Goal: Task Accomplishment & Management: Complete application form

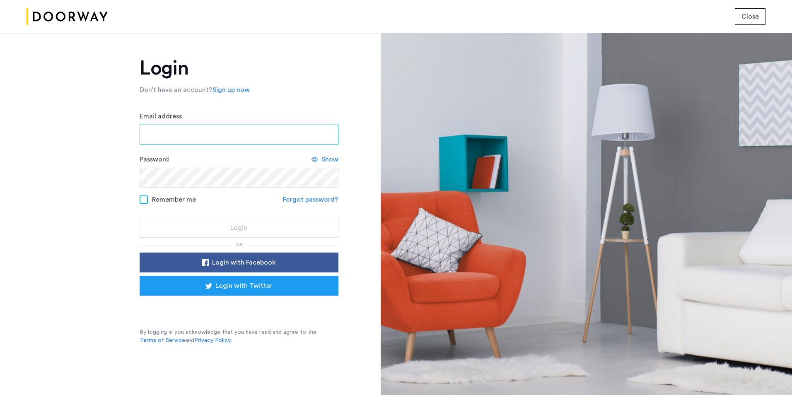
click at [301, 139] on input "Email address" at bounding box center [239, 135] width 199 height 20
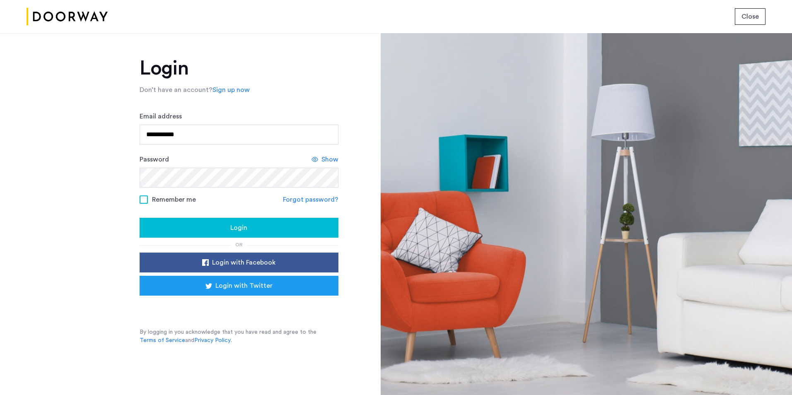
click at [223, 227] on div "Login" at bounding box center [239, 228] width 186 height 10
drag, startPoint x: 258, startPoint y: 132, endPoint x: 117, endPoint y: 131, distance: 140.5
click at [117, 131] on div "**********" at bounding box center [190, 214] width 380 height 362
click at [175, 225] on div "Login" at bounding box center [239, 228] width 186 height 10
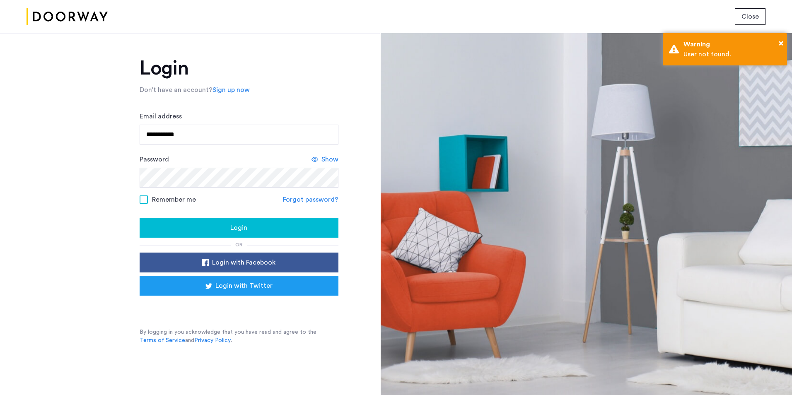
click at [324, 157] on span "Show" at bounding box center [330, 160] width 17 height 10
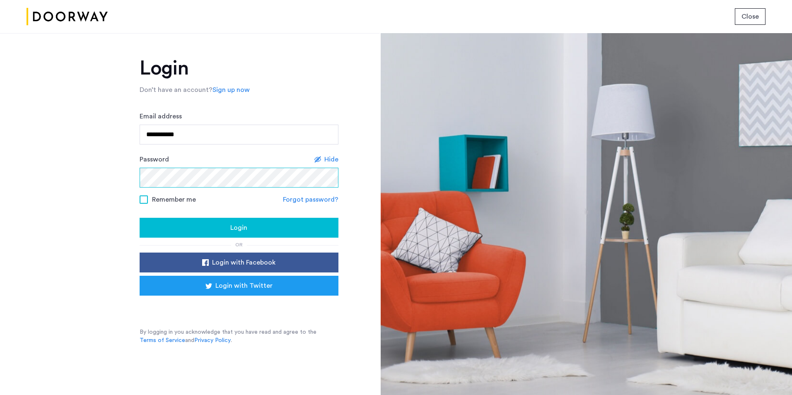
click at [55, 171] on div "**********" at bounding box center [190, 214] width 380 height 362
click at [203, 141] on input "**********" at bounding box center [239, 135] width 199 height 20
click at [208, 136] on input "**********" at bounding box center [239, 135] width 199 height 20
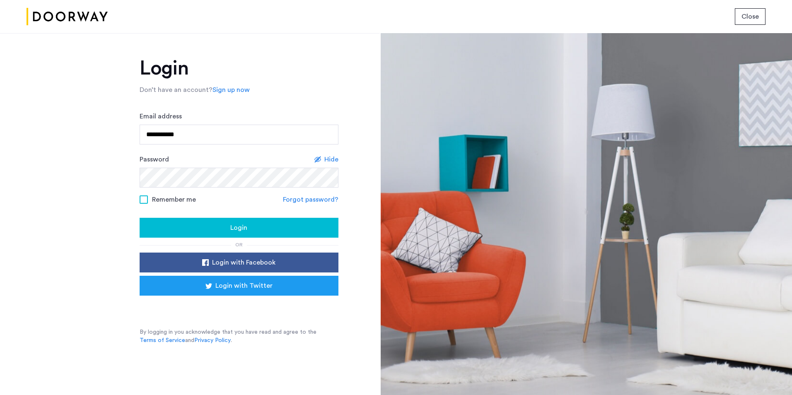
click at [208, 225] on div "Login" at bounding box center [239, 228] width 186 height 10
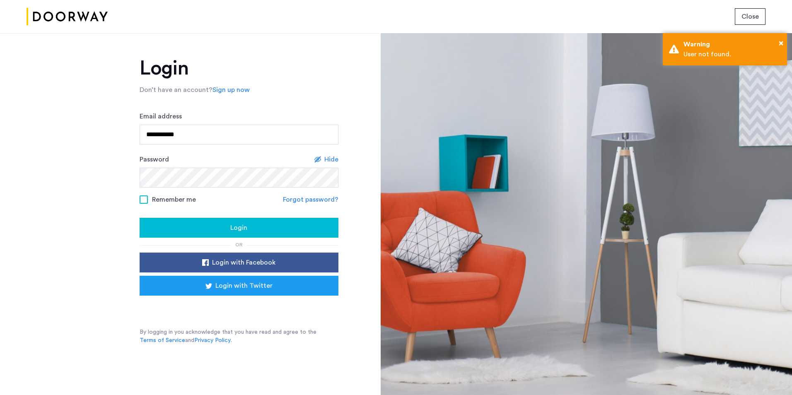
click at [244, 124] on div "**********" at bounding box center [239, 127] width 199 height 33
click at [243, 131] on input "**********" at bounding box center [239, 135] width 199 height 20
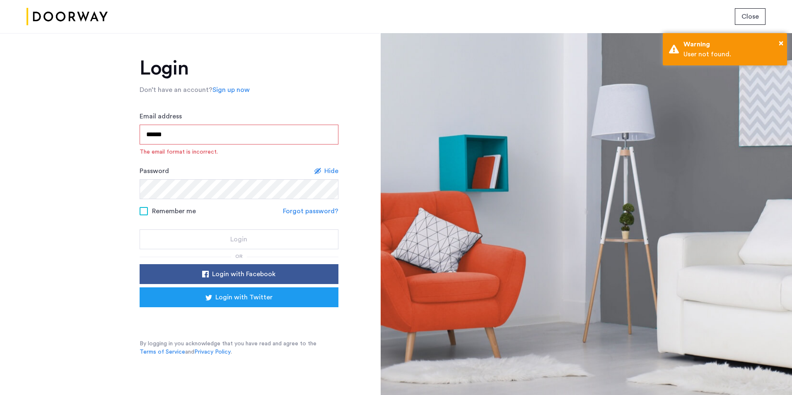
type input "**********"
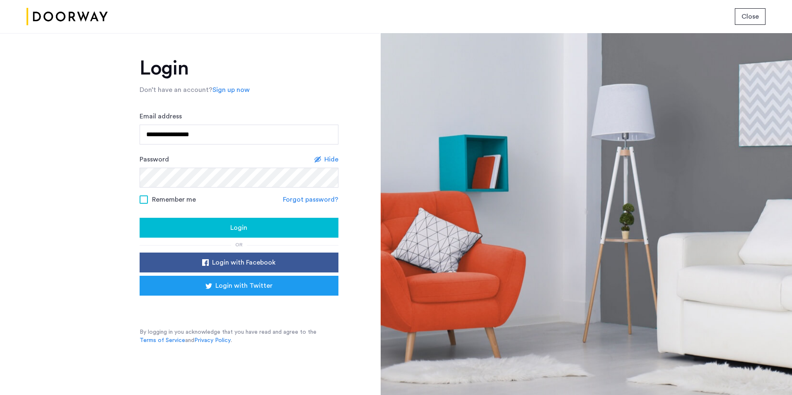
click at [227, 228] on div "Login" at bounding box center [239, 228] width 186 height 10
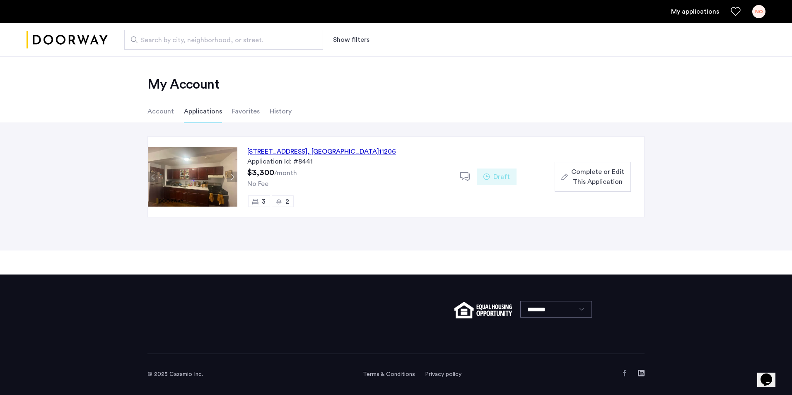
click at [349, 160] on div "Application Id: #8441" at bounding box center [348, 162] width 203 height 10
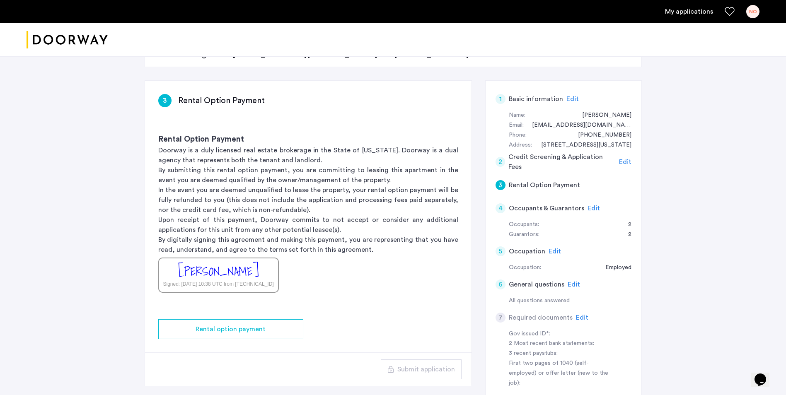
scroll to position [166, 0]
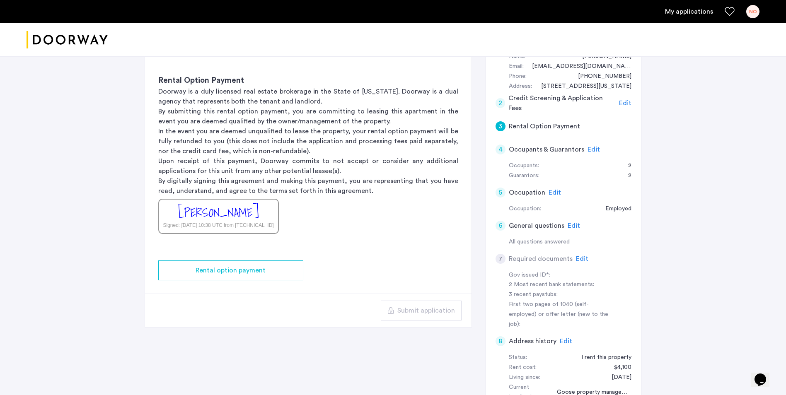
click at [554, 195] on span "Edit" at bounding box center [555, 192] width 12 height 7
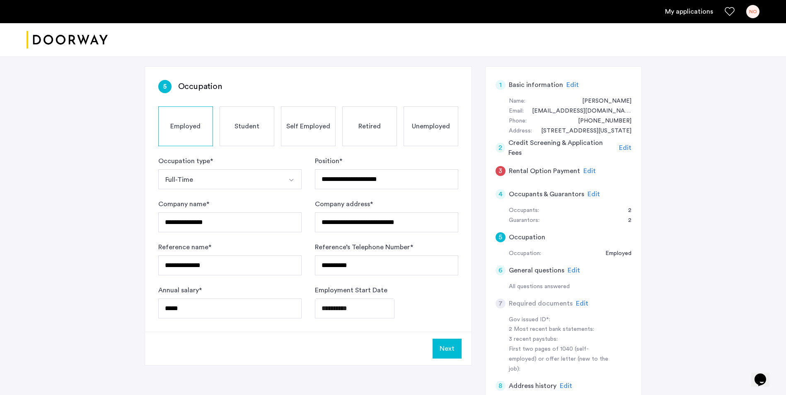
scroll to position [124, 0]
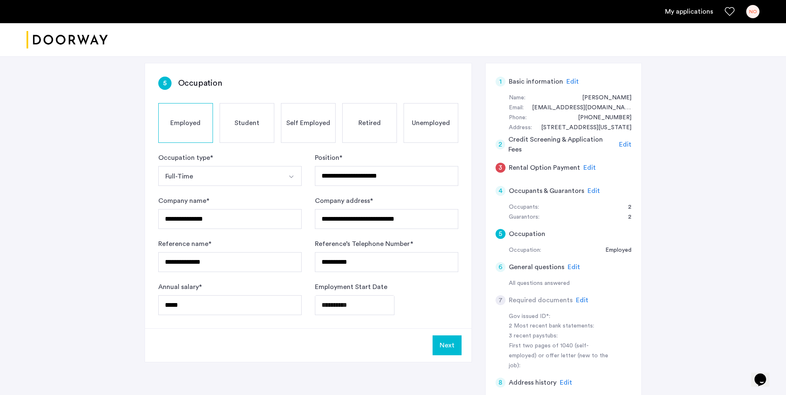
click at [572, 265] on span "Edit" at bounding box center [574, 267] width 12 height 7
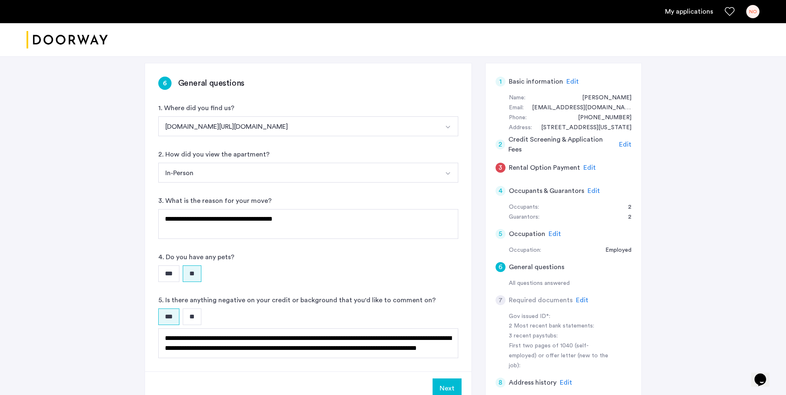
click at [589, 171] on span "Edit" at bounding box center [589, 168] width 12 height 7
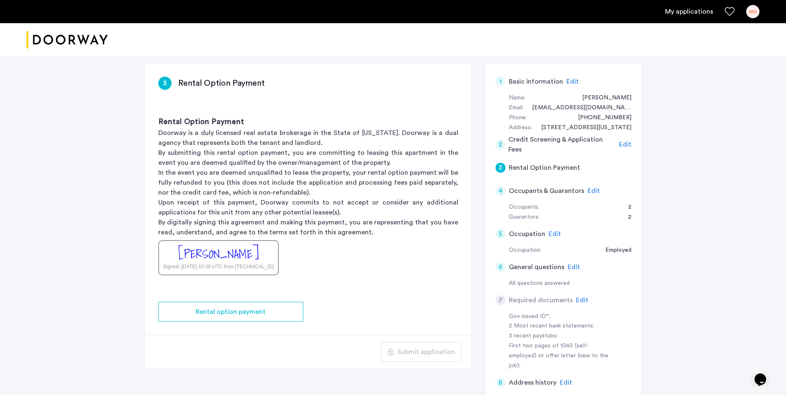
click at [549, 233] on span "Edit" at bounding box center [555, 234] width 12 height 7
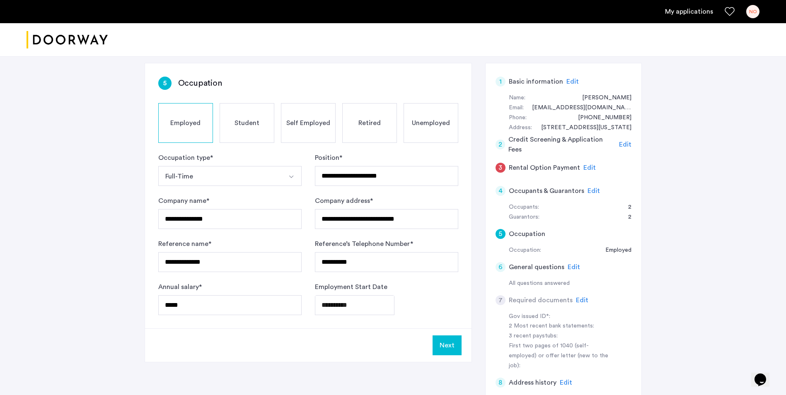
click at [569, 266] on span "Edit" at bounding box center [574, 267] width 12 height 7
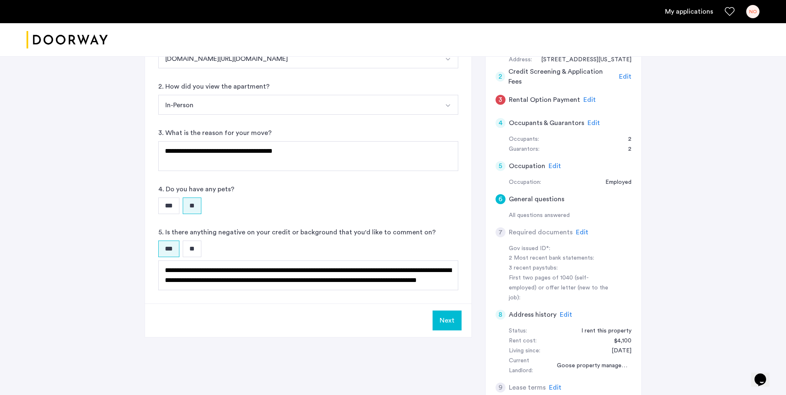
scroll to position [207, 0]
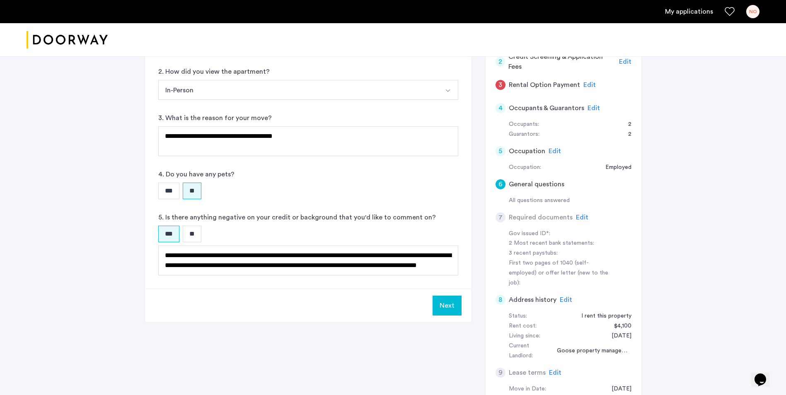
click at [579, 215] on span "Edit" at bounding box center [582, 217] width 12 height 7
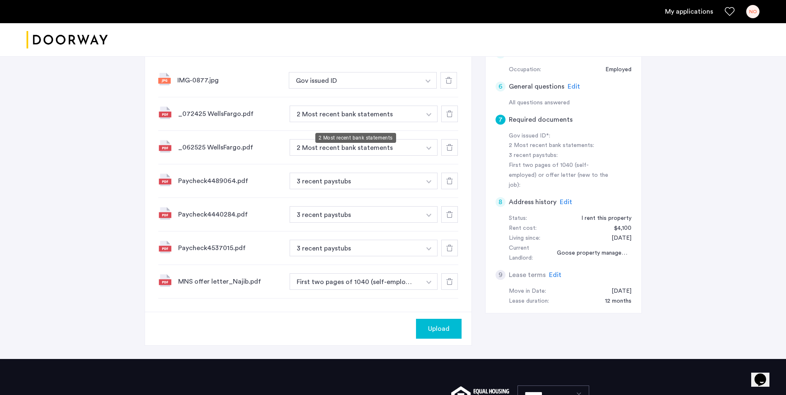
scroll to position [290, 0]
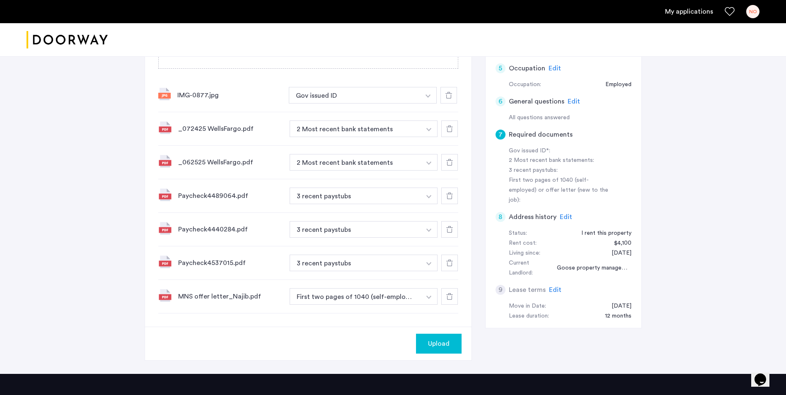
click at [396, 293] on button "First two pages of 1040 (self-employed) or offer letter (new to the job)" at bounding box center [356, 296] width 132 height 17
click at [431, 98] on img "button" at bounding box center [428, 95] width 5 height 3
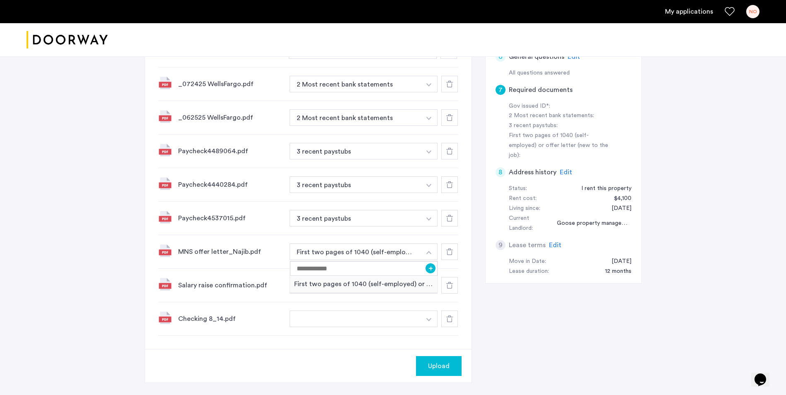
scroll to position [373, 0]
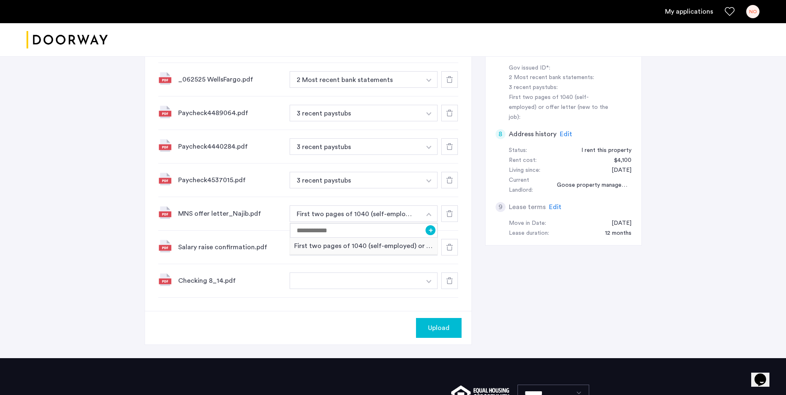
click at [428, 15] on img "button" at bounding box center [428, 13] width 5 height 3
click at [389, 299] on input at bounding box center [364, 297] width 148 height 15
type input "*"
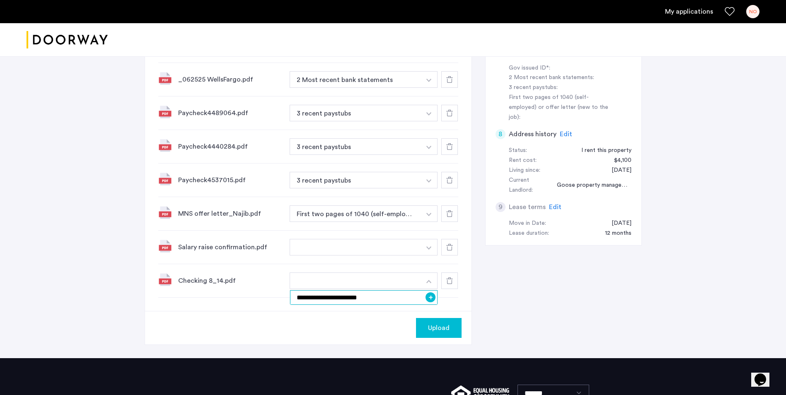
type input "**********"
click at [438, 326] on span "Upload" at bounding box center [439, 328] width 22 height 10
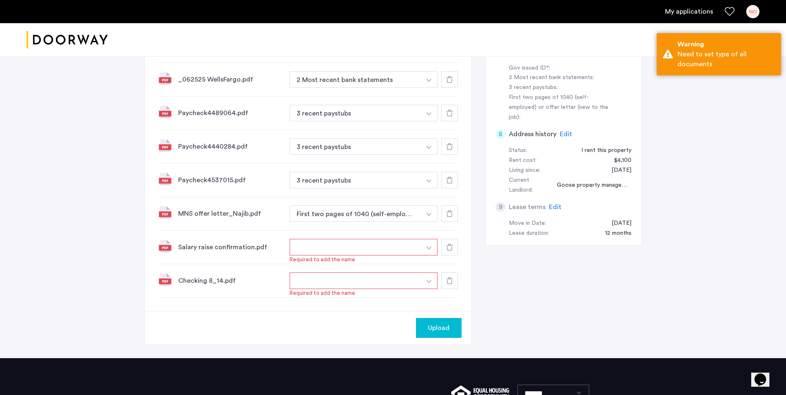
click at [368, 247] on button "button" at bounding box center [356, 247] width 132 height 17
click at [428, 245] on button "button" at bounding box center [429, 247] width 17 height 17
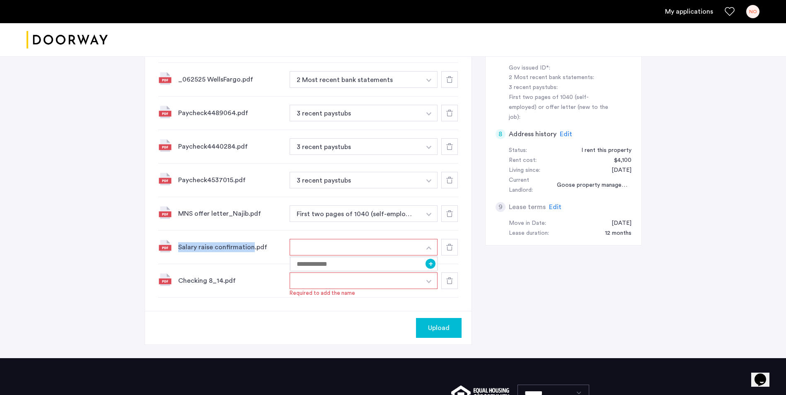
drag, startPoint x: 251, startPoint y: 247, endPoint x: 179, endPoint y: 249, distance: 71.3
click at [179, 249] on div "Salary raise confirmation.pdf" at bounding box center [230, 247] width 105 height 10
copy div "Salary raise confirmation"
click at [390, 248] on button "button" at bounding box center [356, 247] width 132 height 17
click at [427, 249] on img "button" at bounding box center [428, 248] width 5 height 3
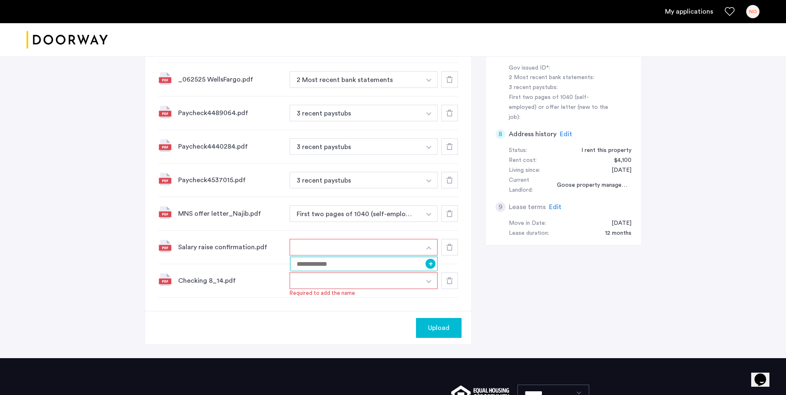
click at [403, 269] on input at bounding box center [364, 264] width 148 height 15
paste input "**********"
type input "**********"
click at [414, 283] on button "button" at bounding box center [356, 281] width 132 height 17
click at [409, 244] on button "button" at bounding box center [356, 247] width 132 height 17
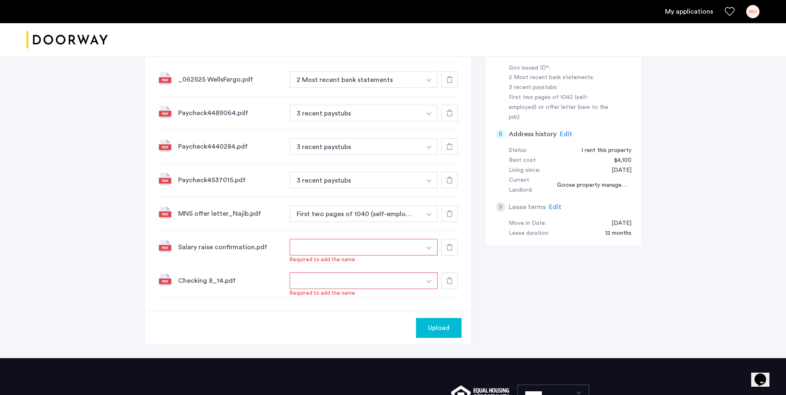
click at [423, 250] on button "button" at bounding box center [429, 247] width 17 height 17
click at [410, 264] on input "**********" at bounding box center [364, 264] width 148 height 15
click at [429, 264] on button "+" at bounding box center [431, 264] width 10 height 10
click at [424, 283] on button "button" at bounding box center [429, 281] width 17 height 17
click at [426, 299] on button "+" at bounding box center [431, 298] width 10 height 10
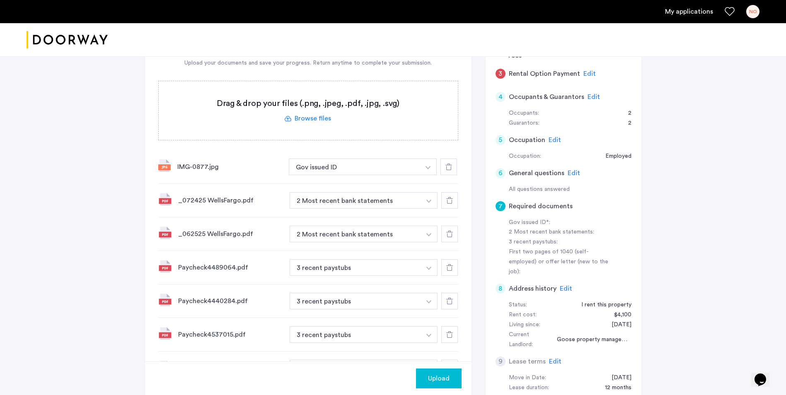
scroll to position [456, 0]
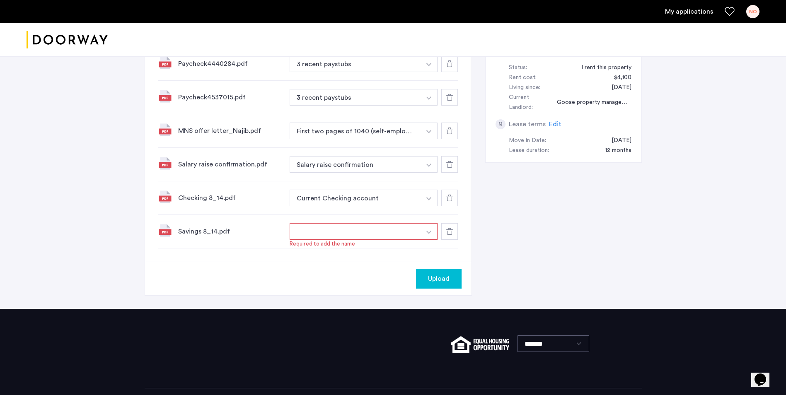
click at [352, 221] on div "Savings 8_14.pdf + Required to add the name" at bounding box center [308, 232] width 300 height 34
click at [353, 233] on button "button" at bounding box center [356, 231] width 132 height 17
click at [428, 232] on img "button" at bounding box center [428, 232] width 5 height 3
click at [413, 252] on input at bounding box center [364, 248] width 148 height 15
type input "**********"
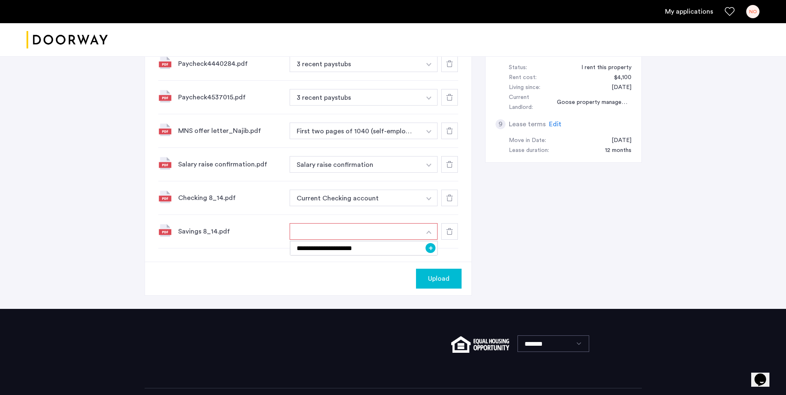
click at [428, 249] on button "+" at bounding box center [431, 248] width 10 height 10
click at [433, 278] on span "Upload" at bounding box center [439, 279] width 22 height 10
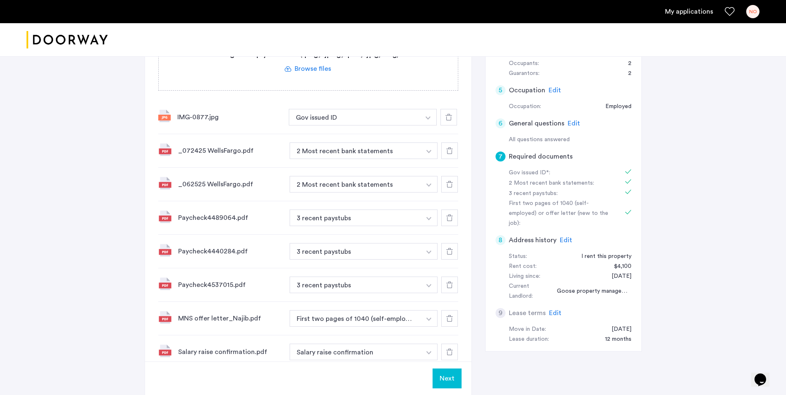
scroll to position [283, 0]
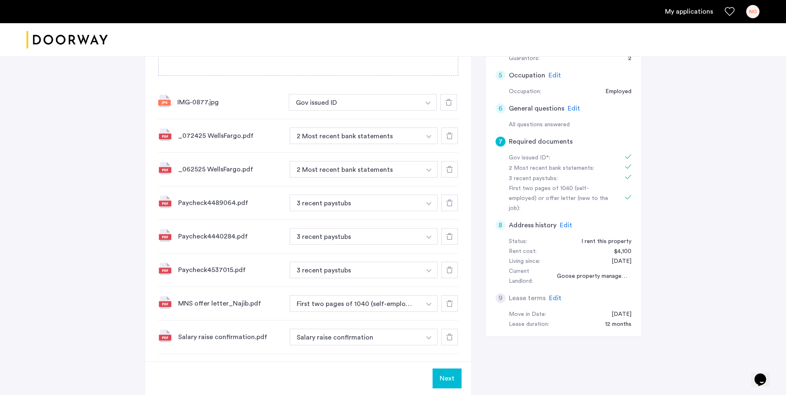
click at [569, 222] on span "Edit" at bounding box center [566, 225] width 12 height 7
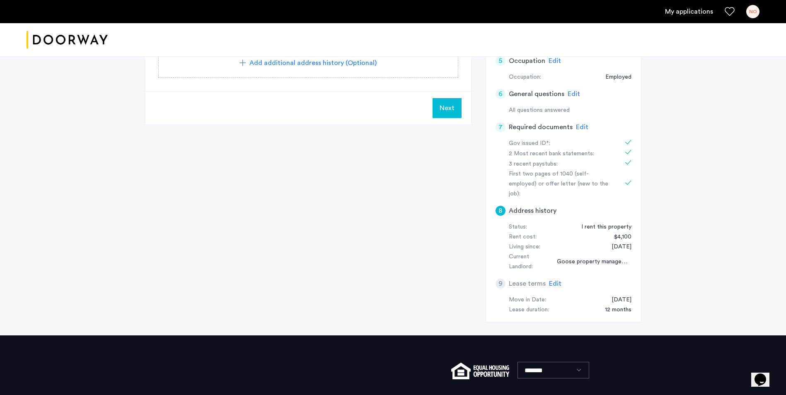
scroll to position [324, 0]
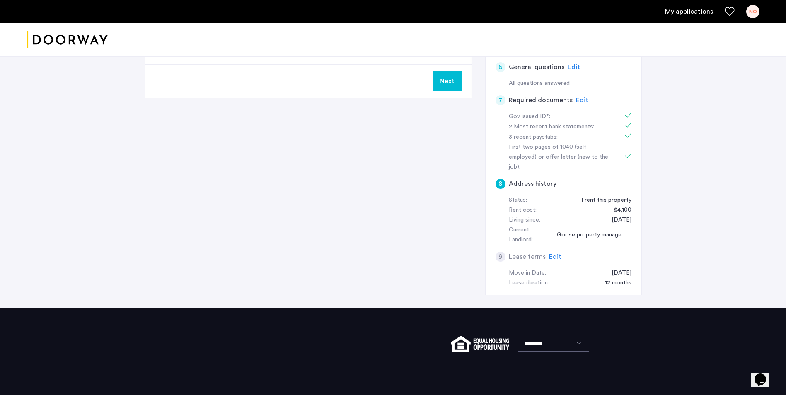
click at [558, 254] on span "Edit" at bounding box center [555, 257] width 12 height 7
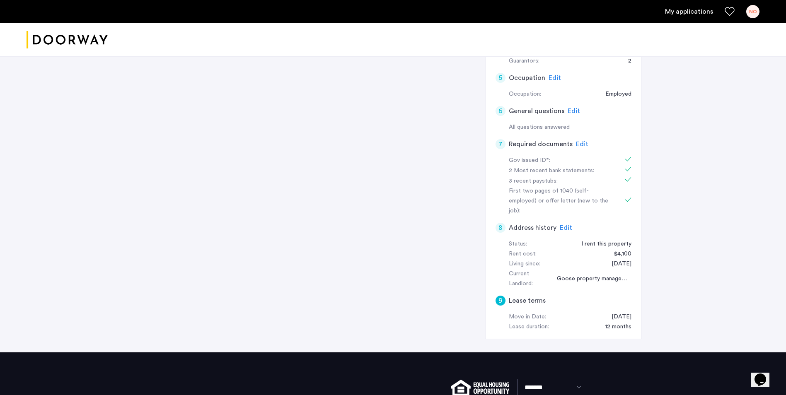
scroll to position [117, 0]
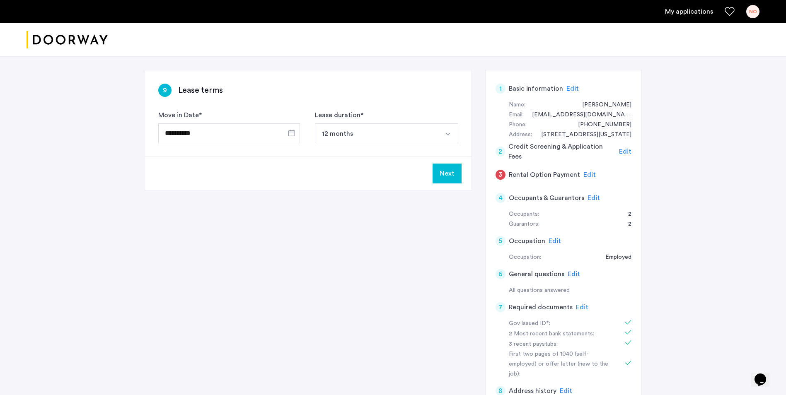
click at [240, 143] on div "**********" at bounding box center [229, 134] width 142 height 26
click at [288, 136] on span "Open calendar" at bounding box center [292, 133] width 20 height 20
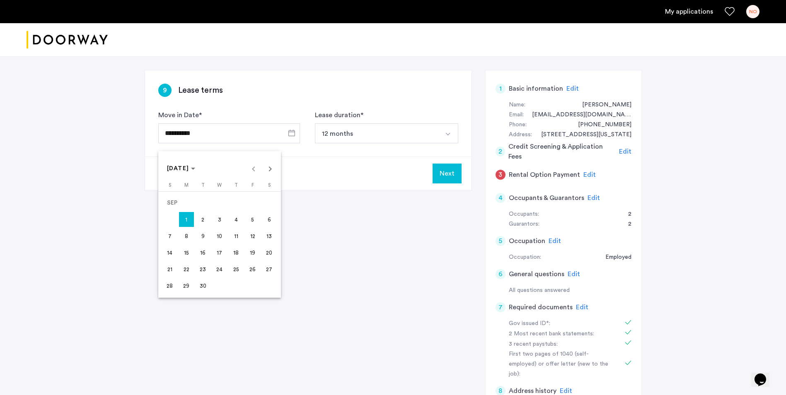
click at [253, 167] on div "[DATE] [DATE]" at bounding box center [219, 168] width 119 height 17
click at [255, 168] on div "[DATE] [DATE]" at bounding box center [219, 168] width 119 height 17
click at [196, 166] on span "[DATE]" at bounding box center [181, 168] width 29 height 7
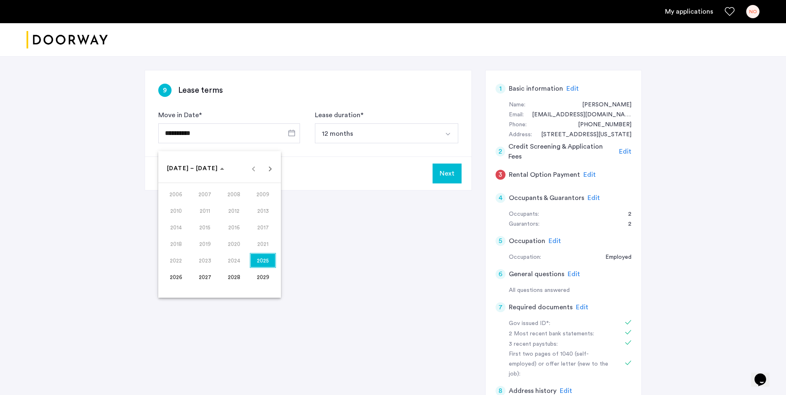
click at [262, 261] on span "2025" at bounding box center [263, 260] width 26 height 15
drag, startPoint x: 353, startPoint y: 252, endPoint x: 361, endPoint y: 244, distance: 11.4
click at [353, 252] on div at bounding box center [393, 197] width 786 height 395
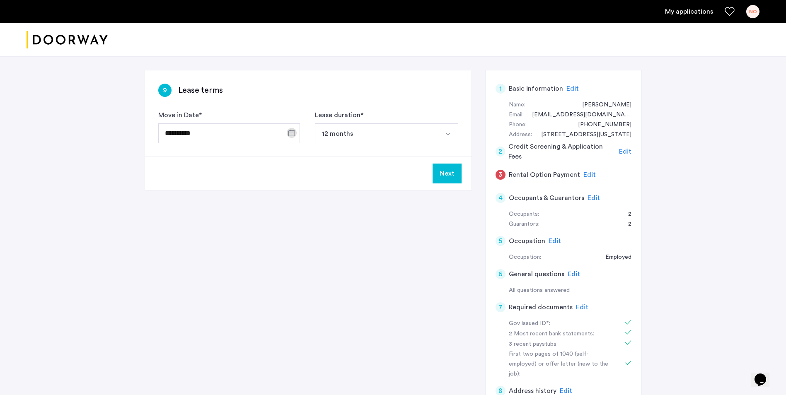
click at [456, 177] on button "Next" at bounding box center [447, 174] width 29 height 20
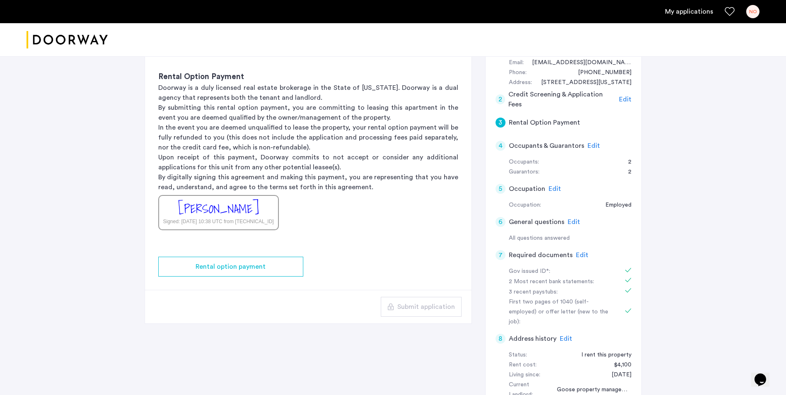
scroll to position [166, 0]
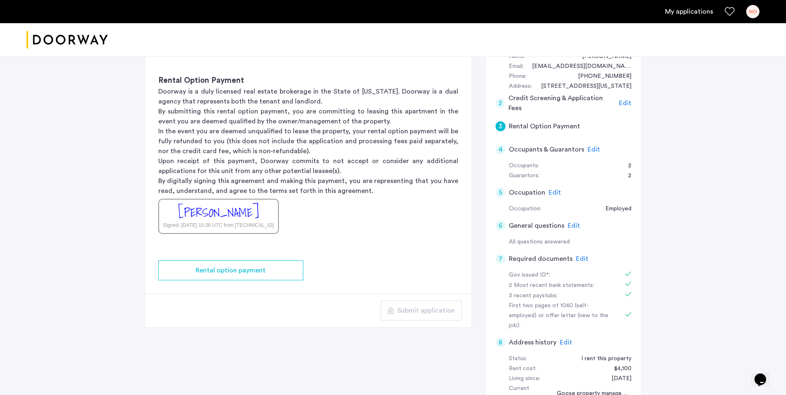
click at [269, 221] on div "[PERSON_NAME] Signed: [DATE] 10:38 UTC from [TECHNICAL_ID]" at bounding box center [218, 216] width 121 height 35
click at [244, 208] on div "[PERSON_NAME]" at bounding box center [218, 213] width 81 height 18
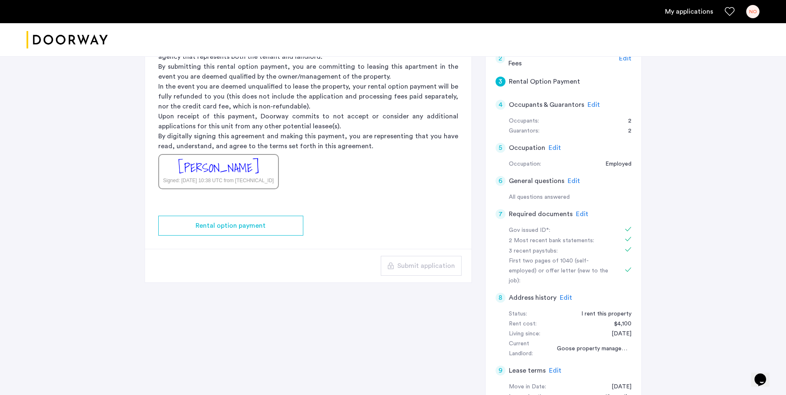
scroll to position [207, 0]
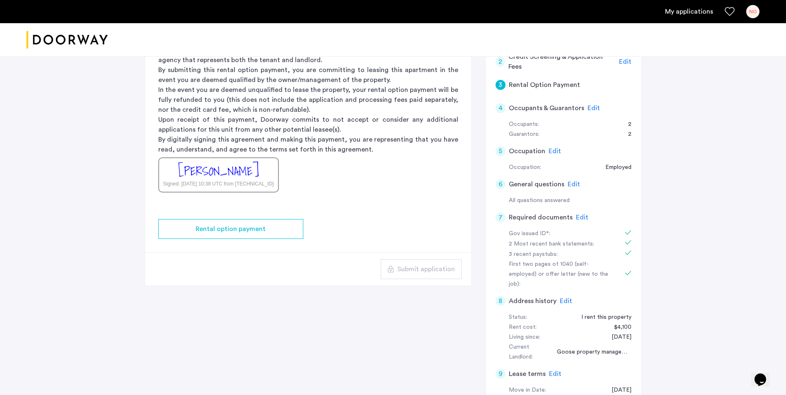
click at [260, 179] on div "[PERSON_NAME] Signed: [DATE] 10:38 UTC from [TECHNICAL_ID]" at bounding box center [218, 174] width 121 height 35
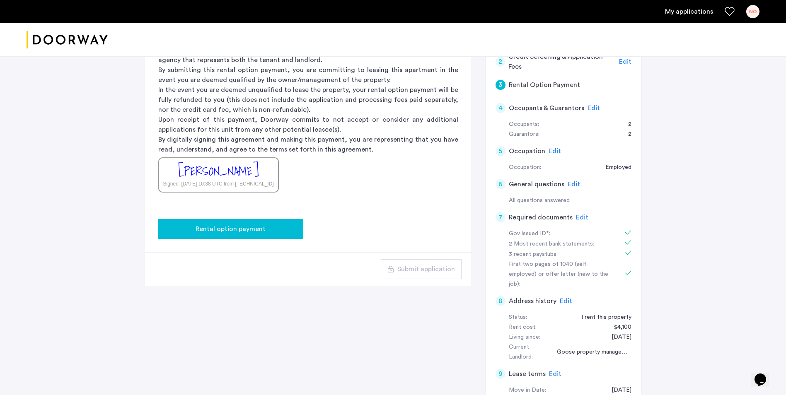
click at [261, 220] on button "Rental option payment" at bounding box center [230, 229] width 145 height 20
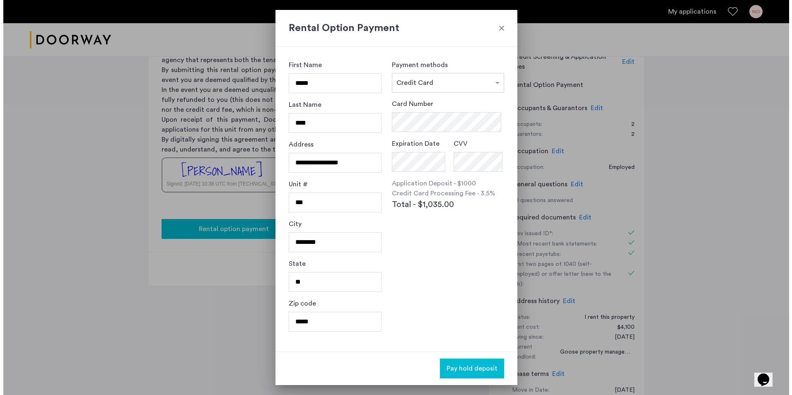
scroll to position [0, 0]
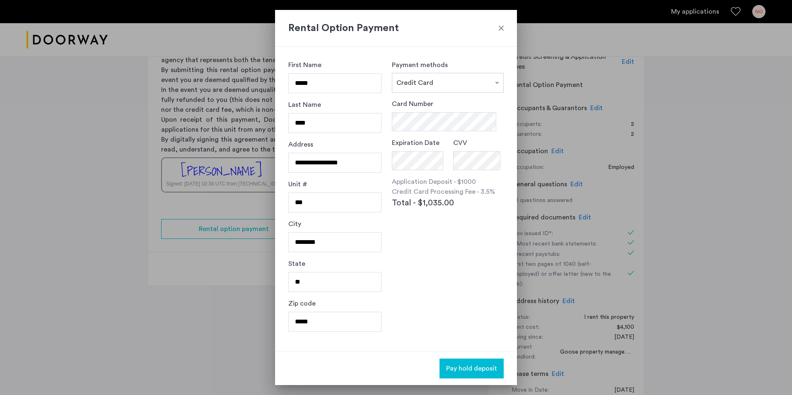
click at [500, 29] on div at bounding box center [501, 28] width 8 height 8
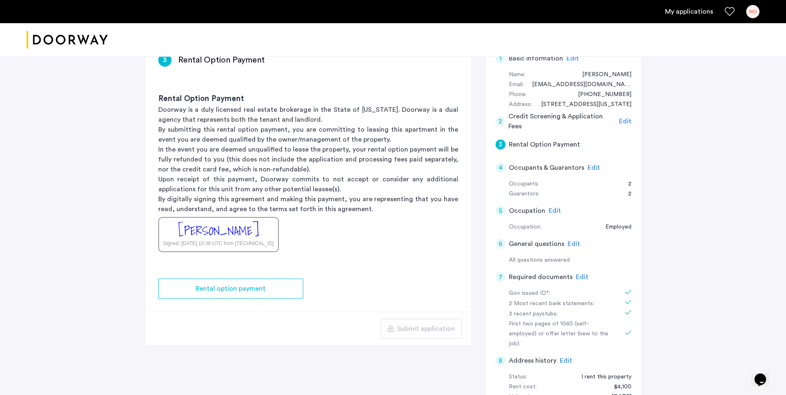
scroll to position [290, 0]
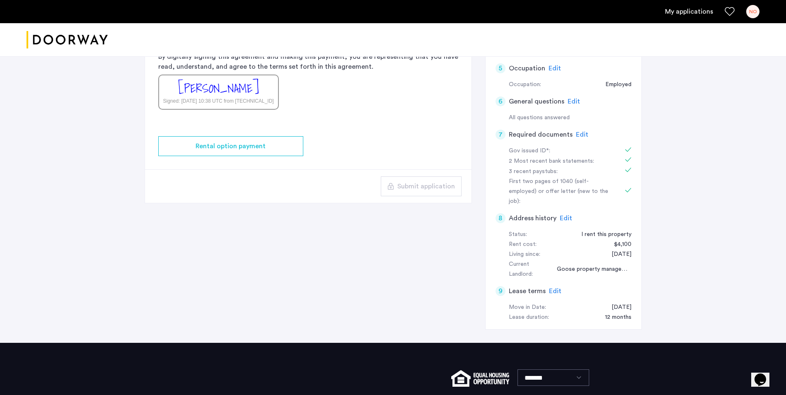
click at [440, 197] on div "Submit application" at bounding box center [308, 186] width 327 height 34
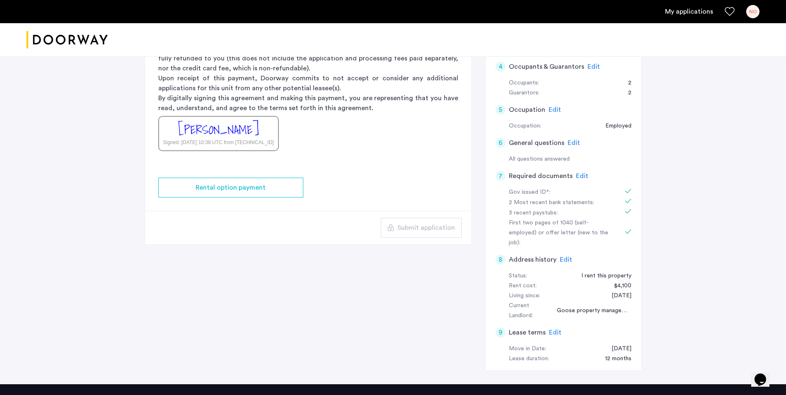
scroll to position [307, 0]
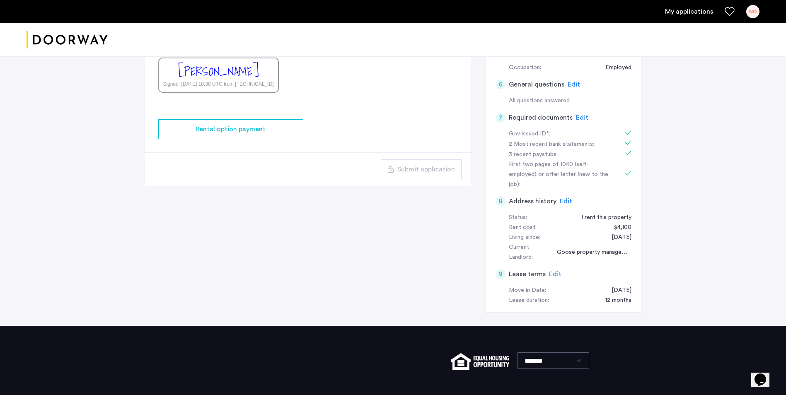
click at [555, 271] on span "Edit" at bounding box center [555, 274] width 12 height 7
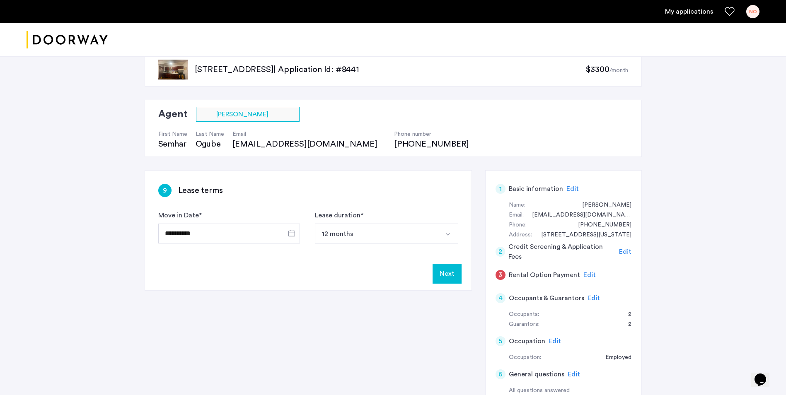
scroll to position [0, 0]
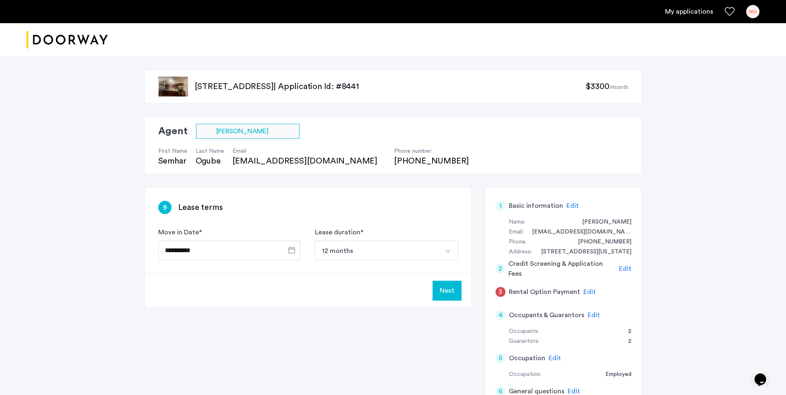
click at [443, 290] on button "Next" at bounding box center [447, 291] width 29 height 20
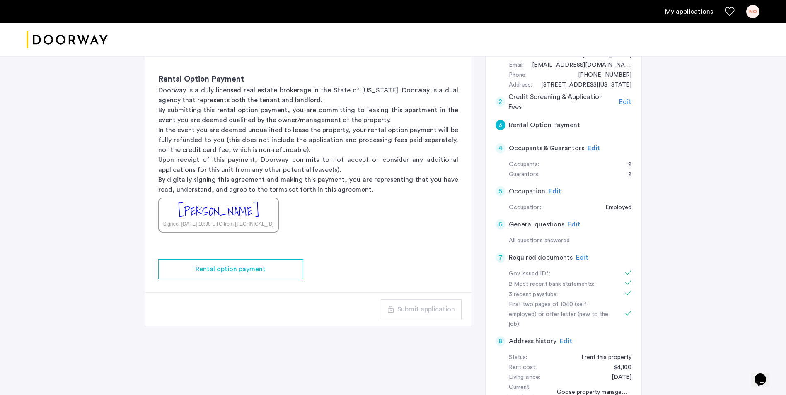
scroll to position [166, 0]
click at [495, 128] on div "1 Basic information Edit Name: [PERSON_NAME] Email: [EMAIL_ADDRESS][DOMAIN_NAME…" at bounding box center [563, 238] width 157 height 433
click at [497, 128] on div "3" at bounding box center [501, 126] width 10 height 10
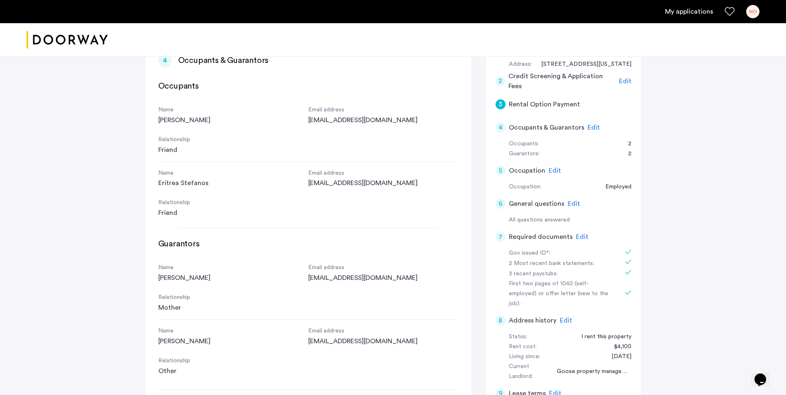
scroll to position [0, 0]
click at [500, 109] on div "3" at bounding box center [501, 104] width 10 height 10
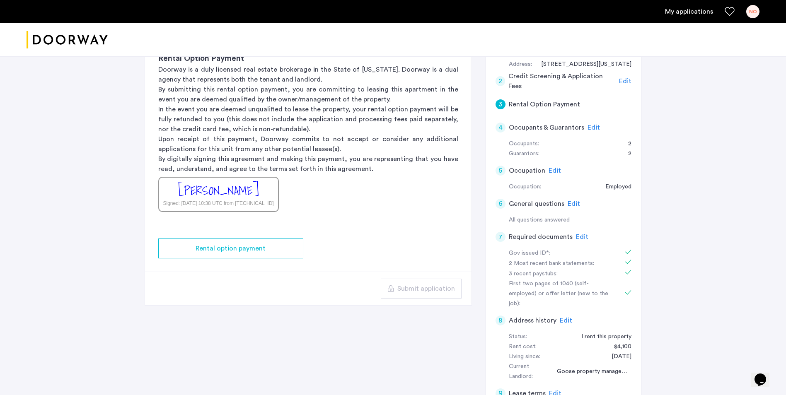
click at [259, 189] on div "[PERSON_NAME] Signed: [DATE] 10:38 UTC from [TECHNICAL_ID]" at bounding box center [218, 194] width 121 height 35
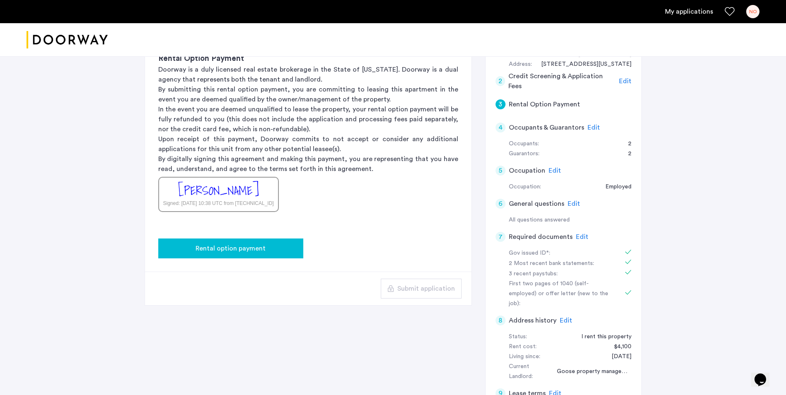
click at [237, 245] on span "Rental option payment" at bounding box center [231, 249] width 70 height 10
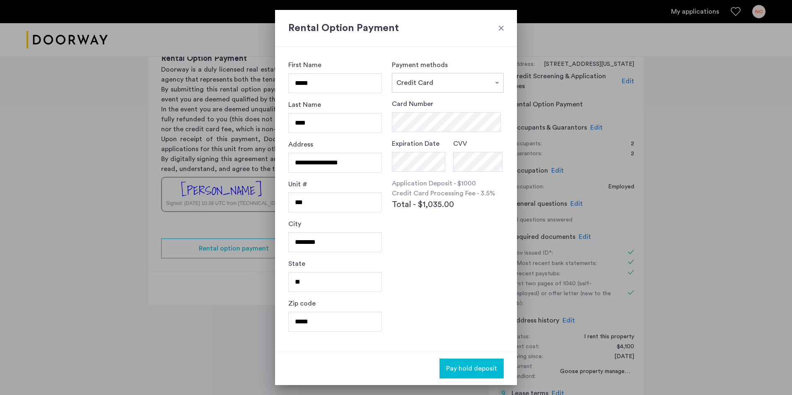
click at [496, 20] on div "Rental Option Payment" at bounding box center [396, 28] width 242 height 37
click at [511, 30] on div "Rental Option Payment" at bounding box center [396, 28] width 242 height 37
click at [515, 29] on div "Rental Option Payment" at bounding box center [396, 28] width 242 height 37
click at [500, 28] on div at bounding box center [501, 28] width 8 height 8
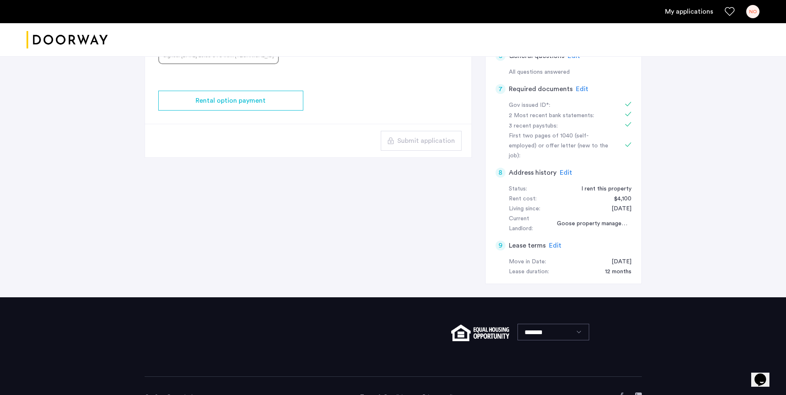
scroll to position [348, 0]
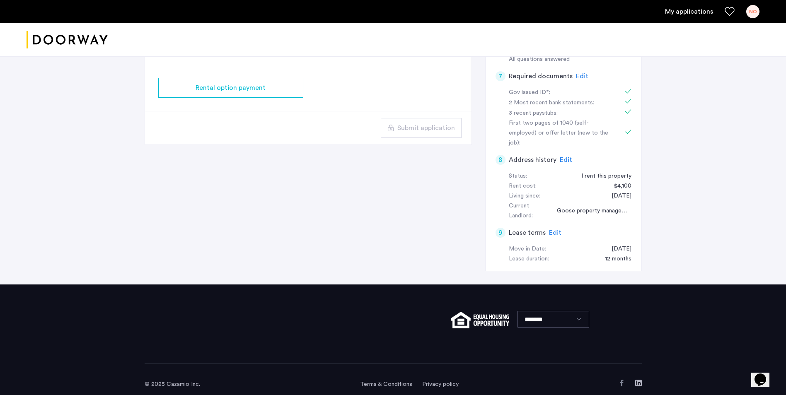
click at [757, 373] on div "Opens Chat This icon Opens the chat window." at bounding box center [760, 379] width 13 height 13
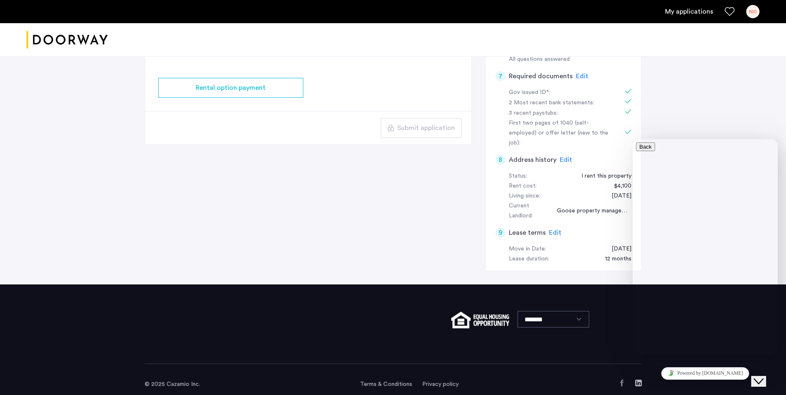
click at [436, 244] on div "3 Rental Option Payment Rental Option Payment Doorway is a duly licensed real e…" at bounding box center [393, 62] width 497 height 446
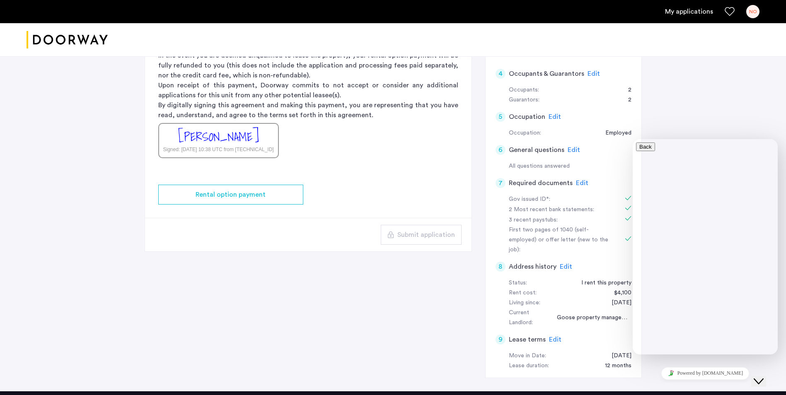
scroll to position [224, 0]
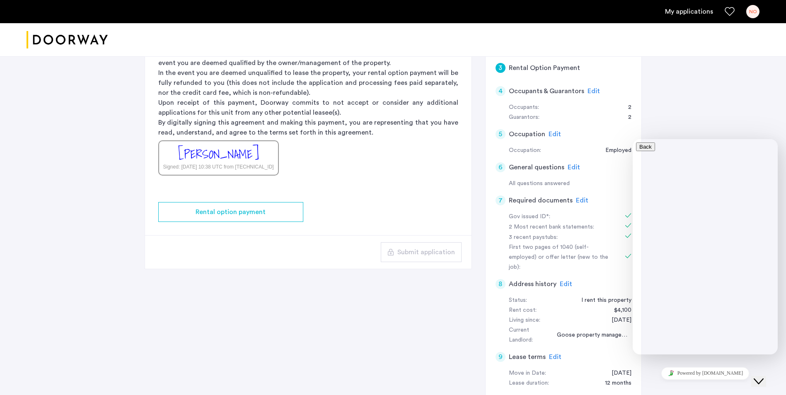
click at [707, 120] on div "[STREET_ADDRESS] | Application Id: #8441 $3300 /month Agent Select agent × Semh…" at bounding box center [393, 120] width 786 height 577
click at [762, 379] on icon "Close Chat This icon closes the chat window." at bounding box center [759, 382] width 10 height 10
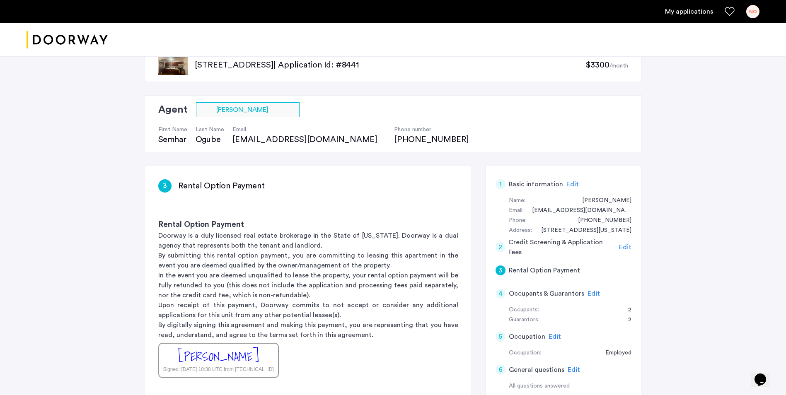
scroll to position [41, 0]
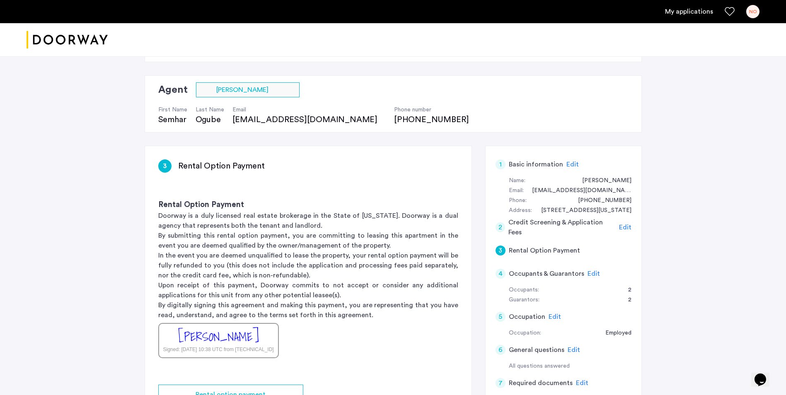
drag, startPoint x: 693, startPoint y: 20, endPoint x: 694, endPoint y: 13, distance: 7.2
click at [694, 17] on div "My applications NO" at bounding box center [393, 11] width 786 height 23
click at [695, 12] on link "My applications" at bounding box center [689, 12] width 48 height 10
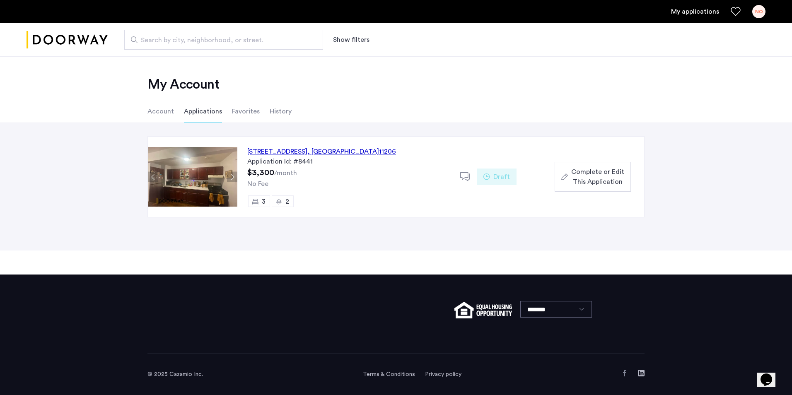
click at [597, 171] on span "Complete or Edit This Application" at bounding box center [597, 177] width 53 height 20
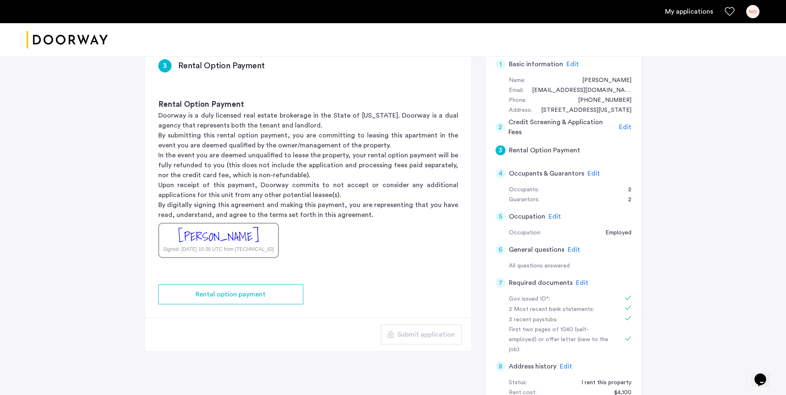
scroll to position [141, 0]
click at [621, 128] on span "Edit" at bounding box center [625, 127] width 12 height 7
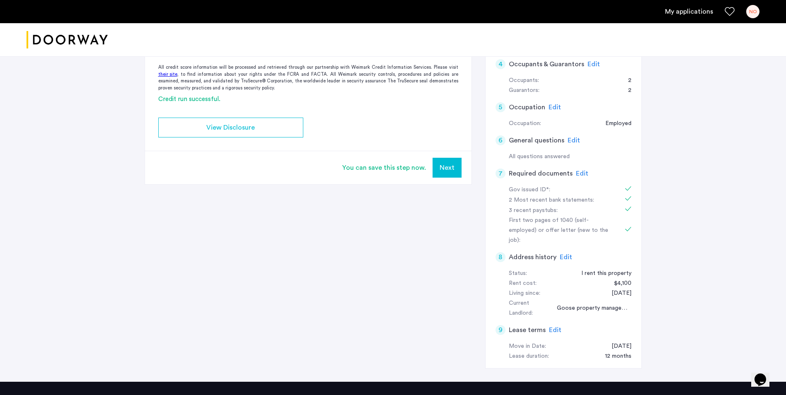
scroll to position [307, 0]
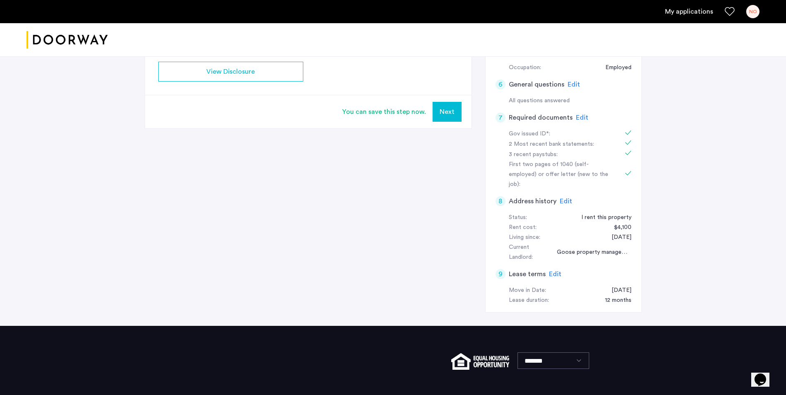
click at [453, 112] on button "Next" at bounding box center [447, 112] width 29 height 20
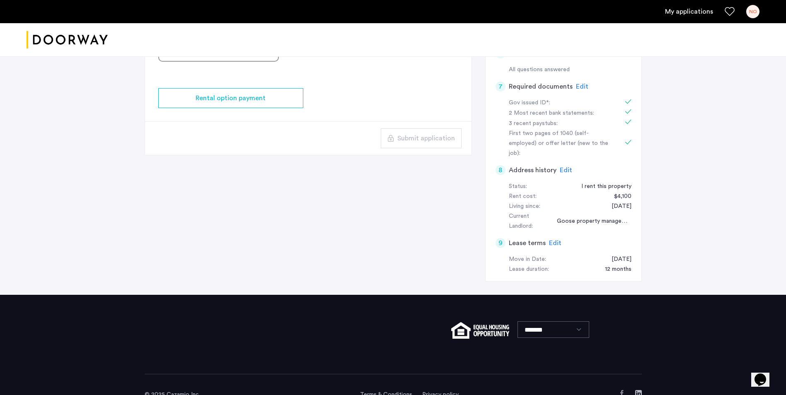
scroll to position [348, 0]
